Goal: Information Seeking & Learning: Find specific fact

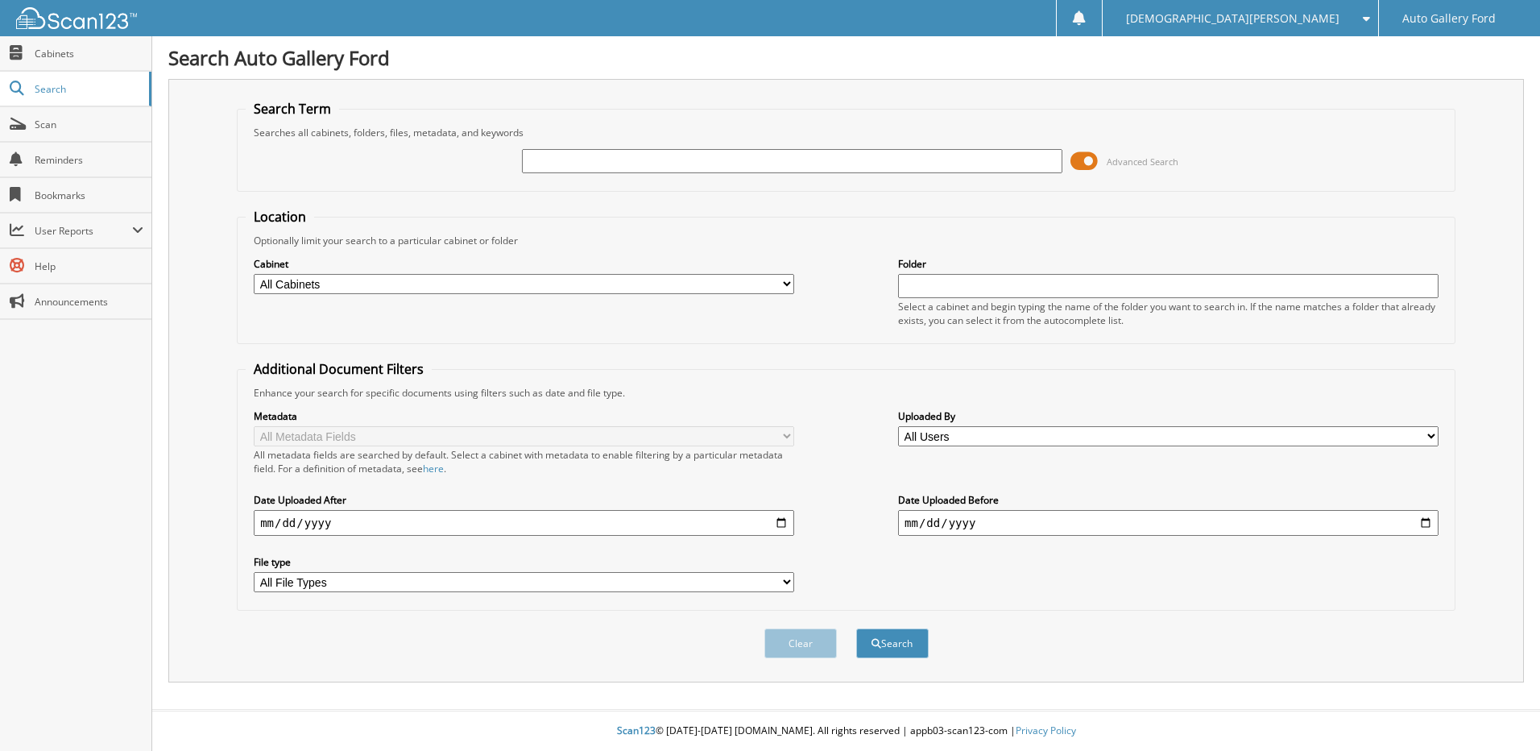
click at [573, 158] on input "text" at bounding box center [792, 161] width 541 height 24
type input "[PERSON_NAME]"
click at [856, 628] on button "Search" at bounding box center [892, 643] width 73 height 30
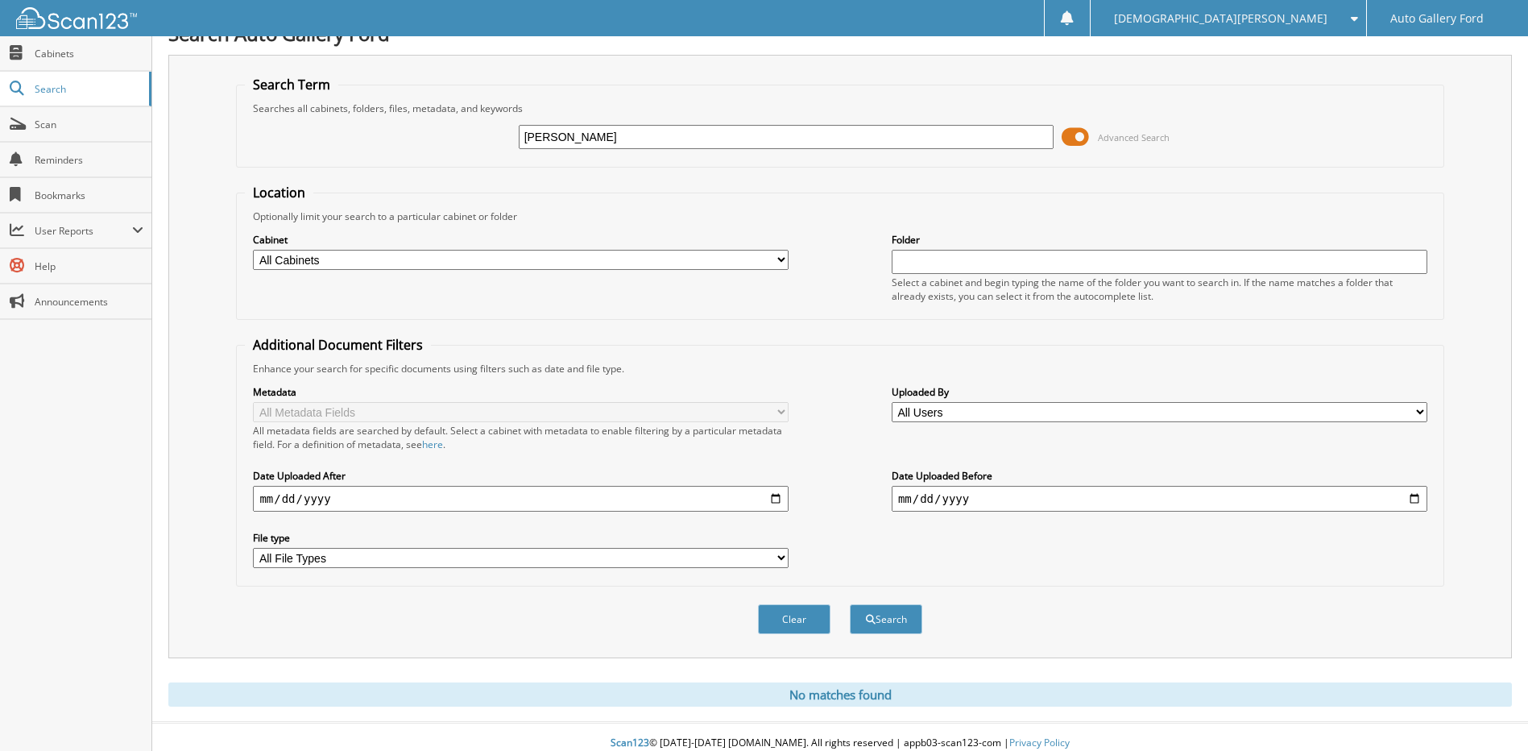
scroll to position [37, 0]
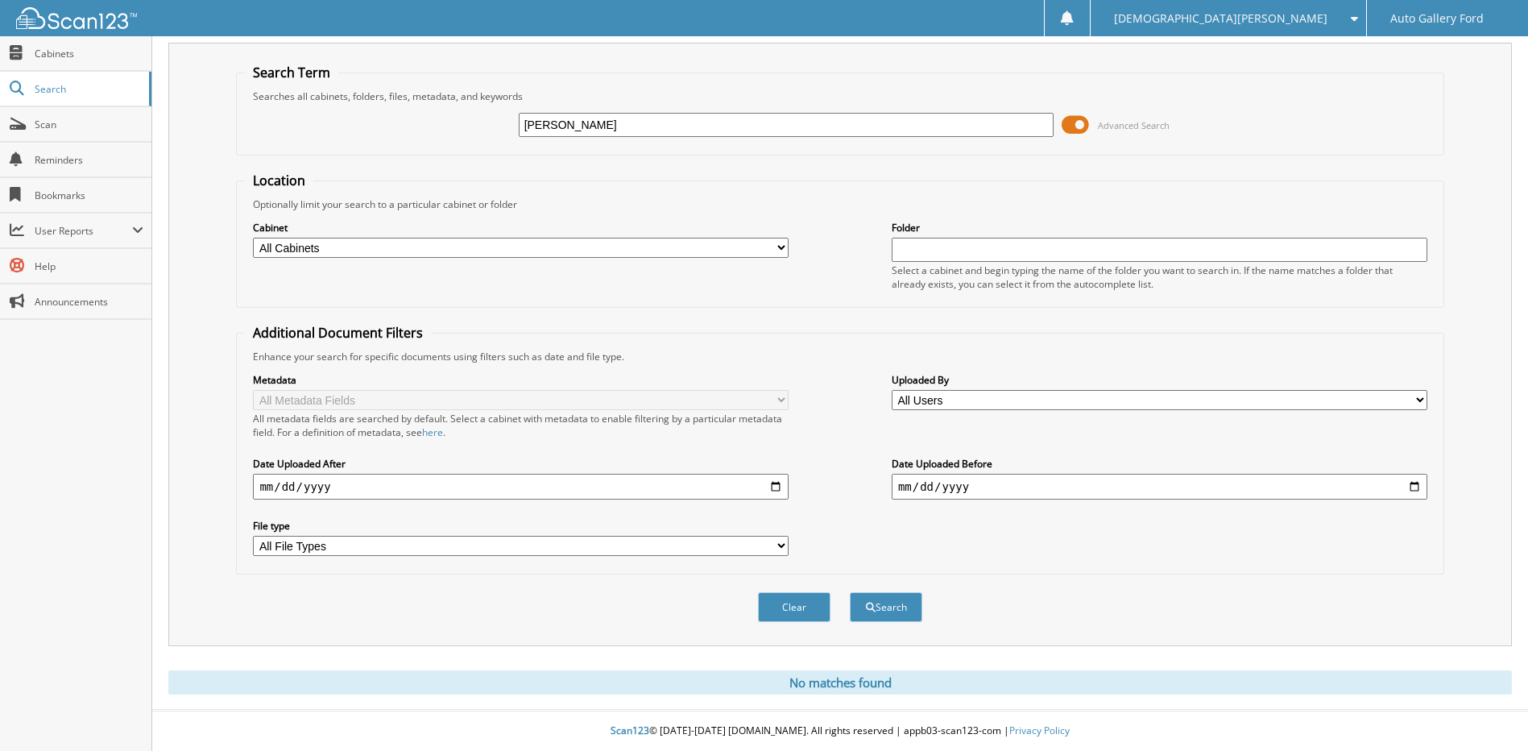
drag, startPoint x: 664, startPoint y: 124, endPoint x: 276, endPoint y: 173, distance: 390.6
click at [426, 147] on fieldset "Search Term Searches all cabinets, folders, files, metadata, and keywords teena…" at bounding box center [840, 110] width 1208 height 92
type input "[PERSON_NAME]"
click at [850, 592] on button "Search" at bounding box center [886, 607] width 73 height 30
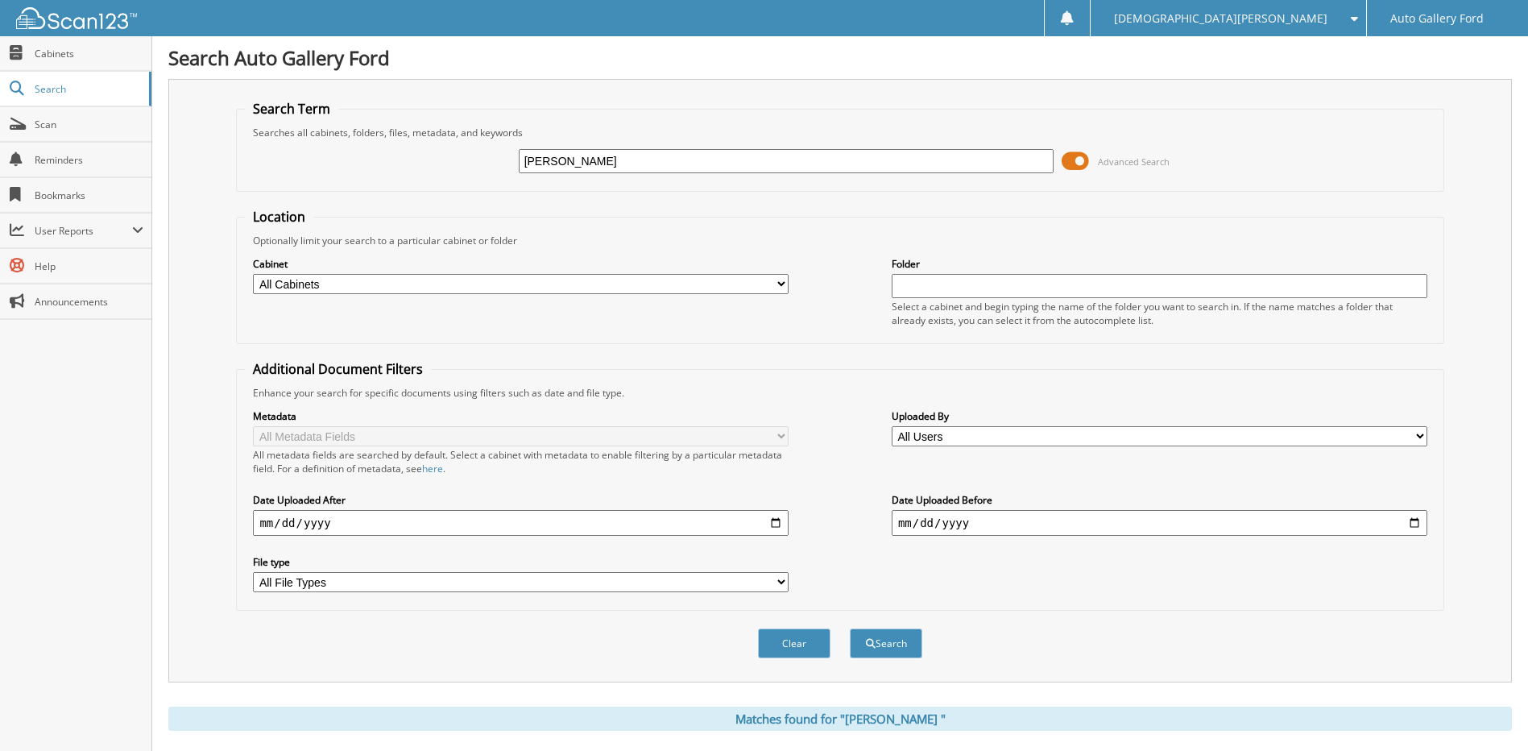
click at [567, 172] on input "ramsey" at bounding box center [787, 161] width 536 height 24
paste input "LUC50539"
type input "LUC50539"
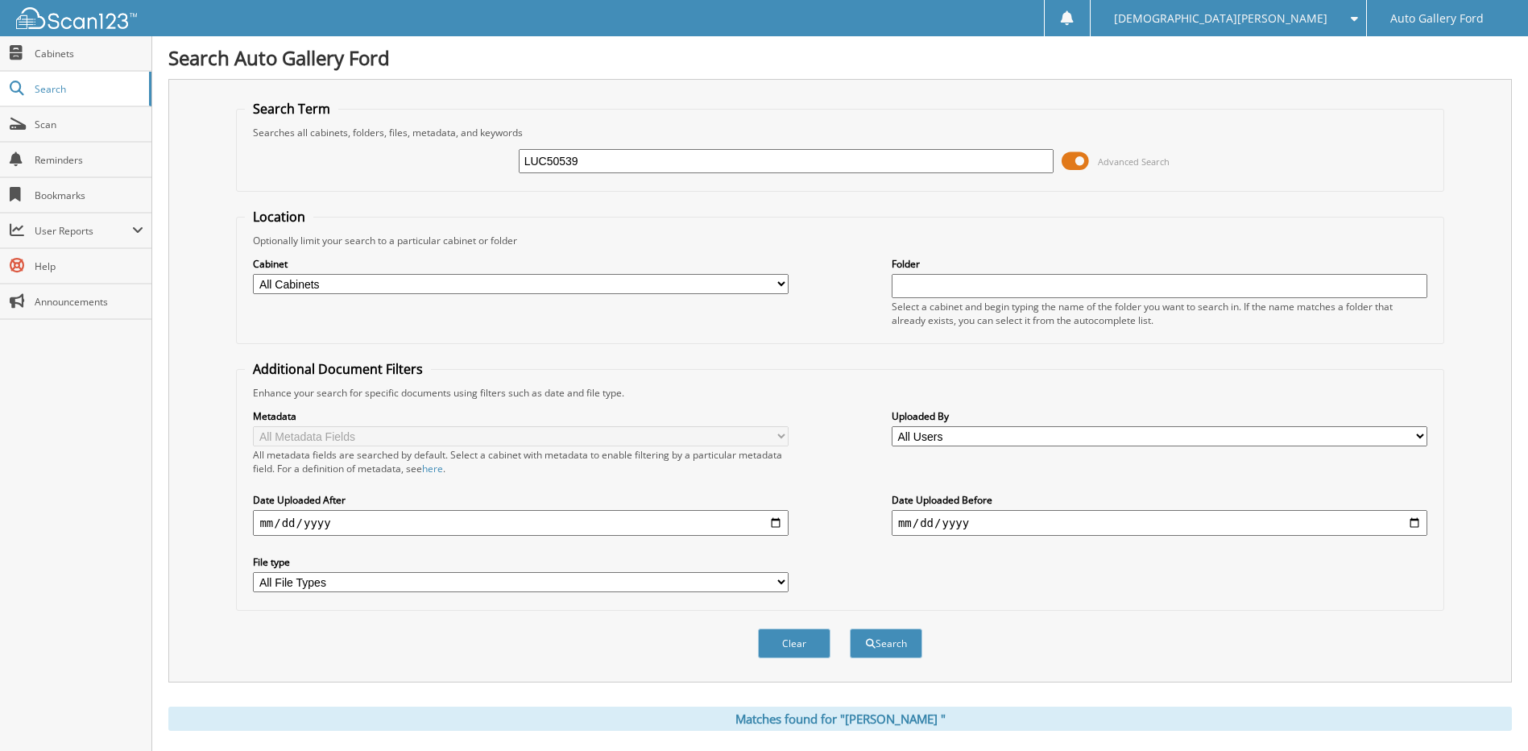
click at [850, 628] on button "Search" at bounding box center [886, 643] width 73 height 30
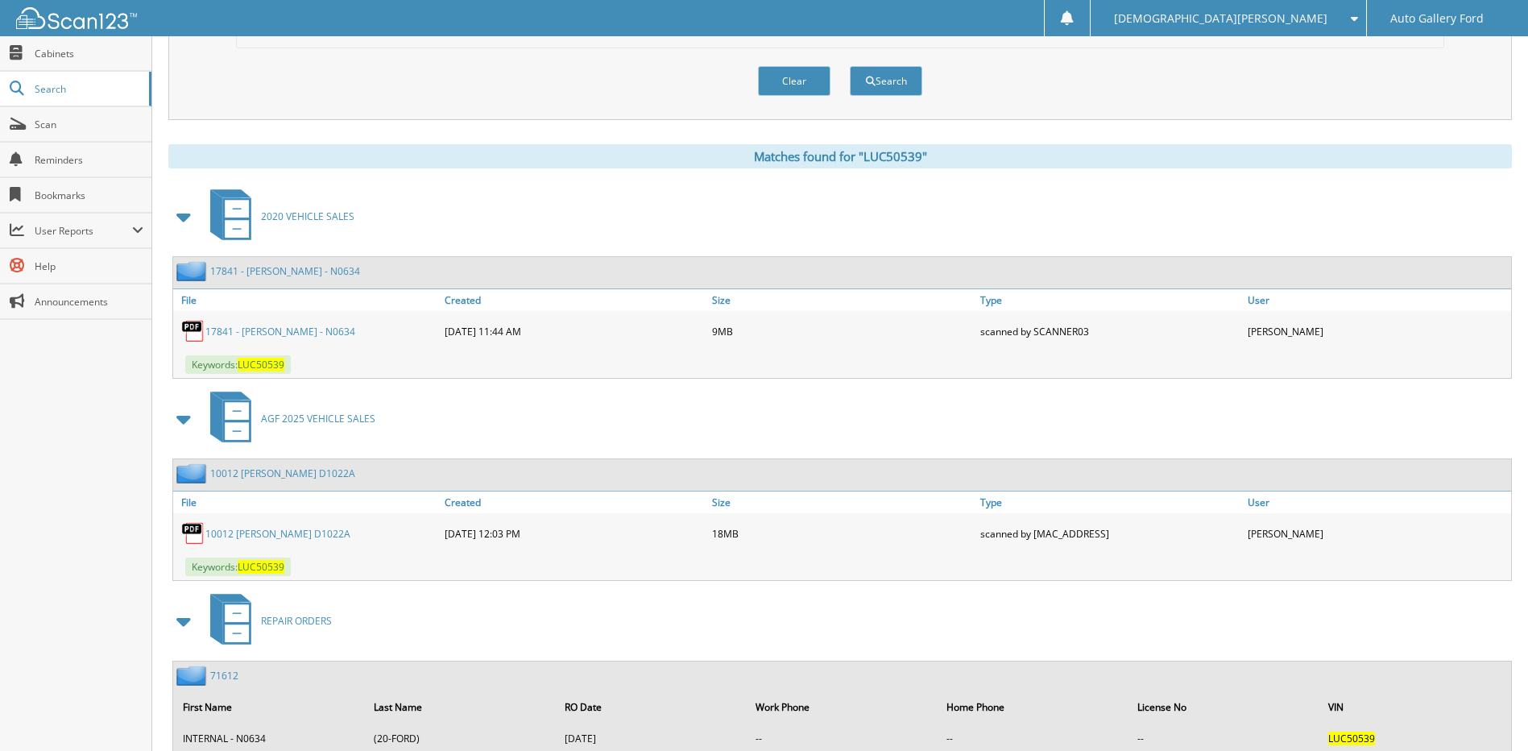
scroll to position [619, 0]
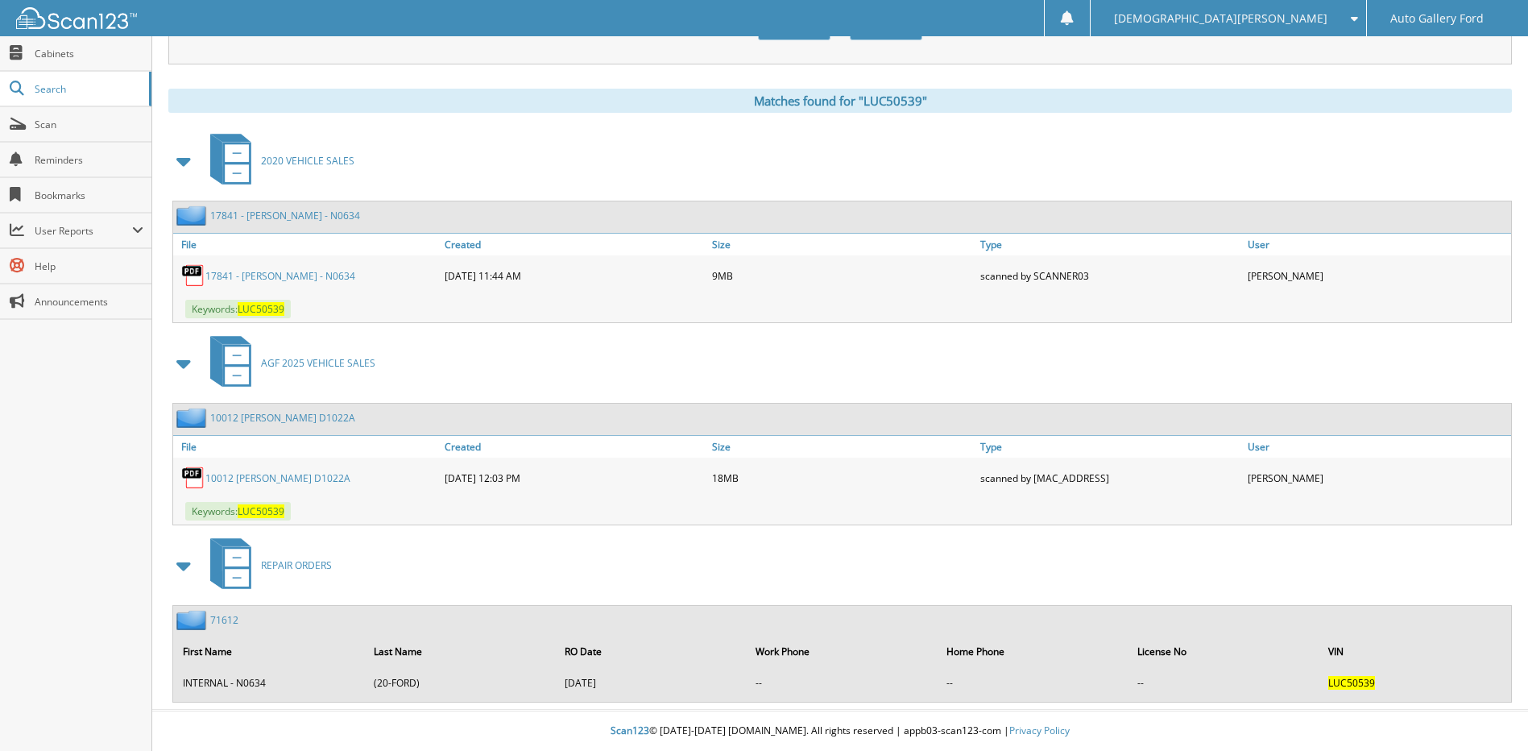
click at [246, 485] on div "10012 RAMSEY D1022A" at bounding box center [306, 478] width 267 height 32
click at [242, 475] on link "10012 RAMSEY D1022A" at bounding box center [277, 478] width 145 height 14
